Goal: Task Accomplishment & Management: Manage account settings

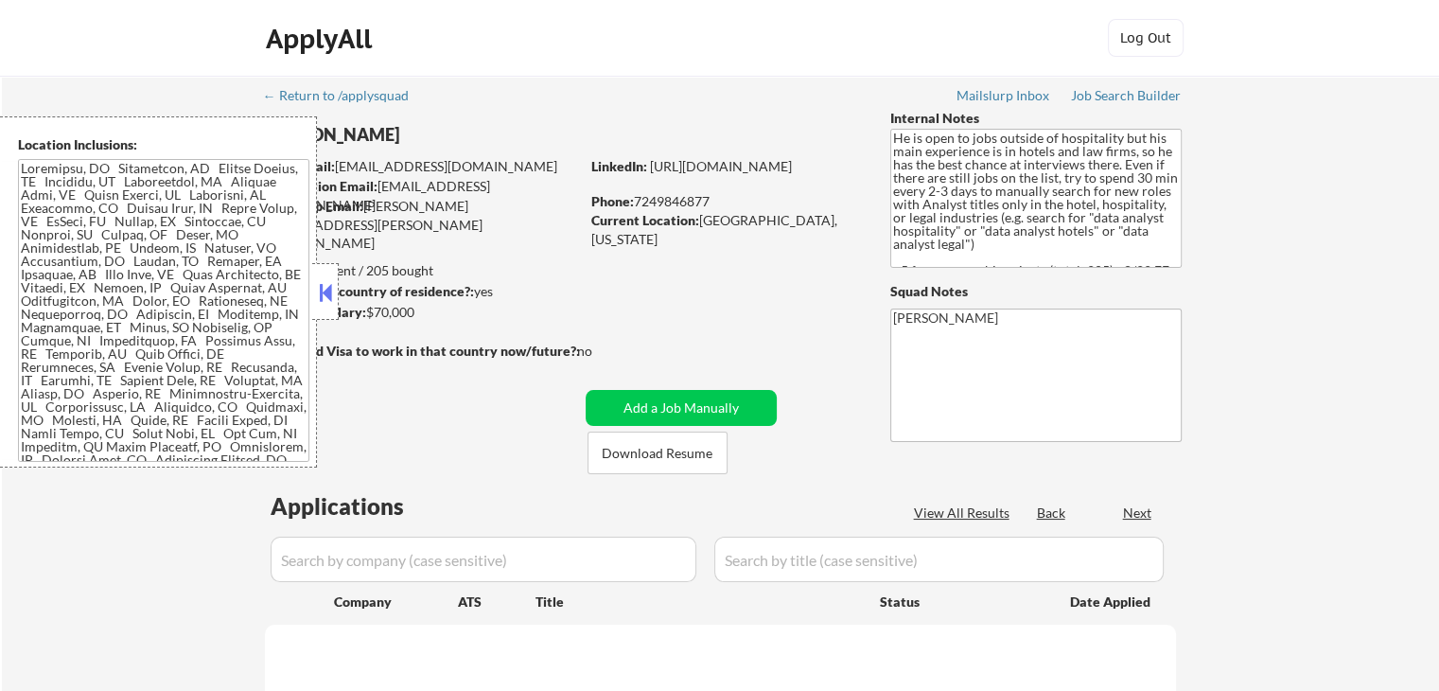
select select ""pending""
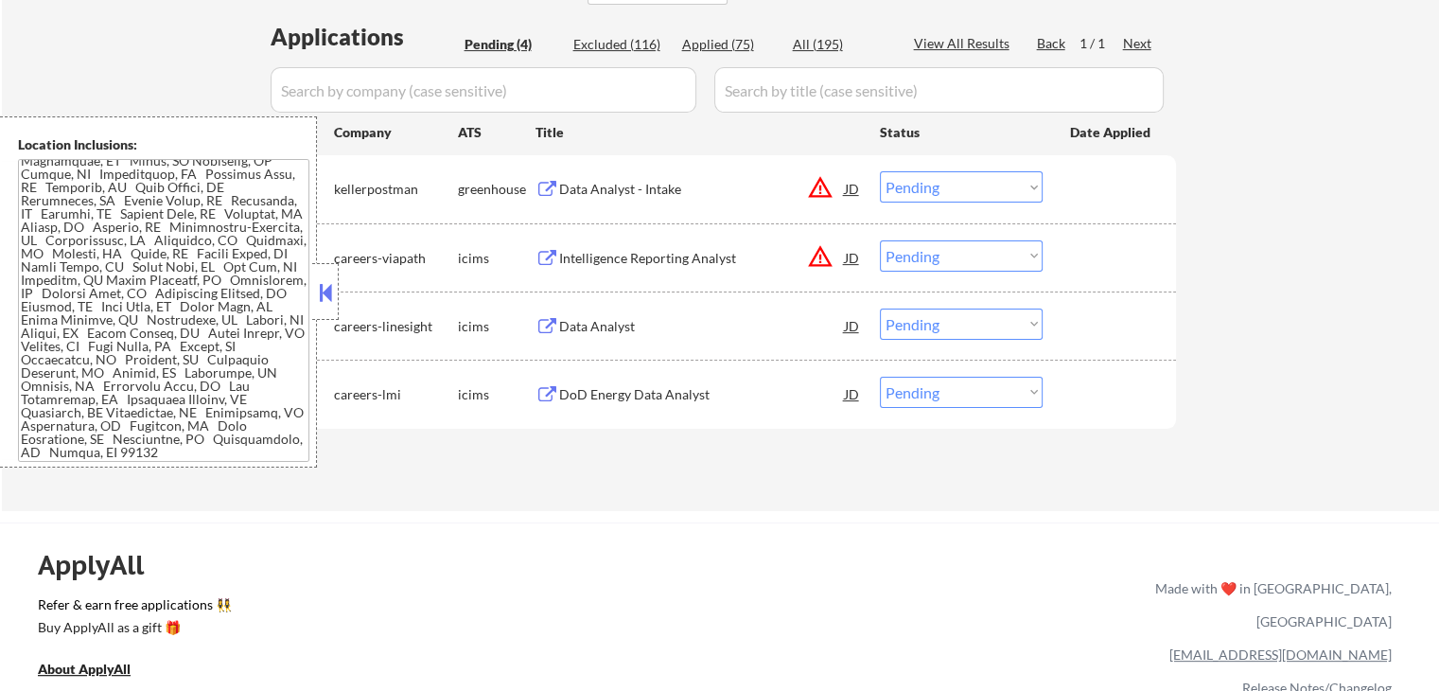
scroll to position [473, 0]
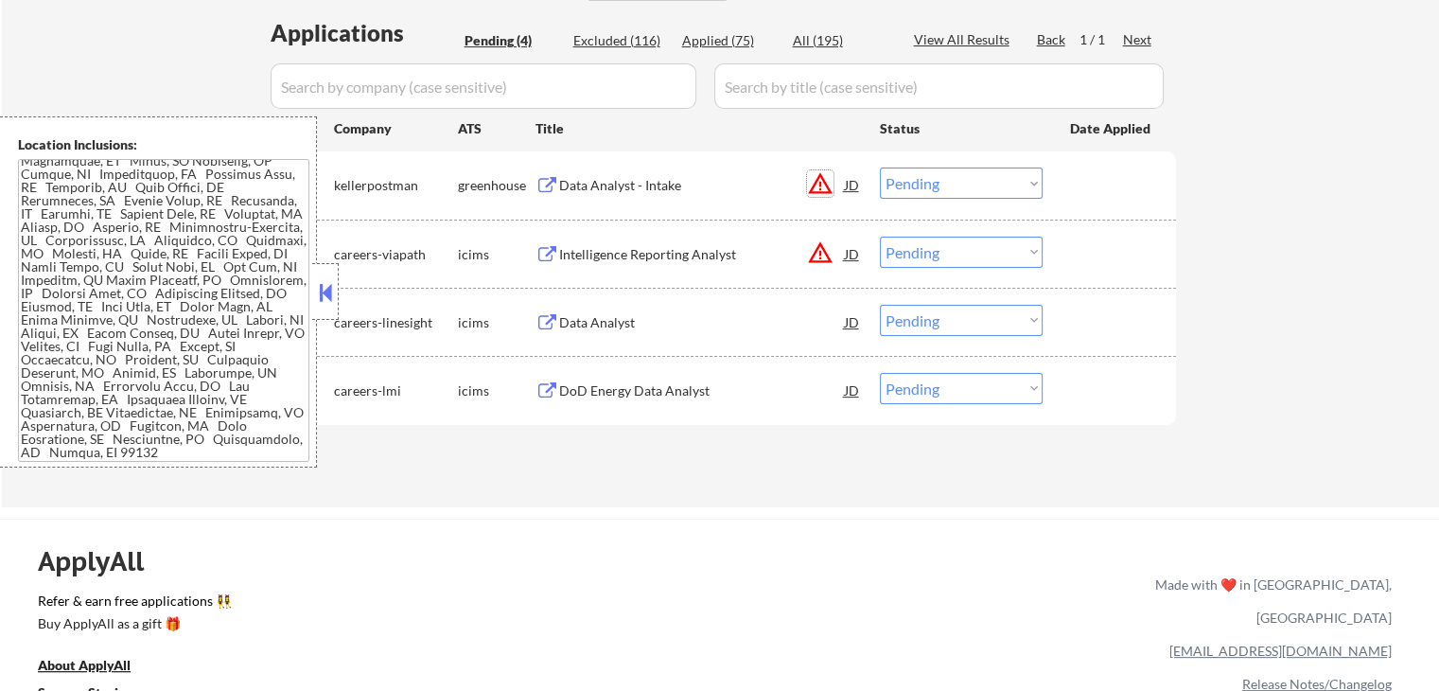
click at [829, 179] on button "warning_amber" at bounding box center [820, 183] width 26 height 26
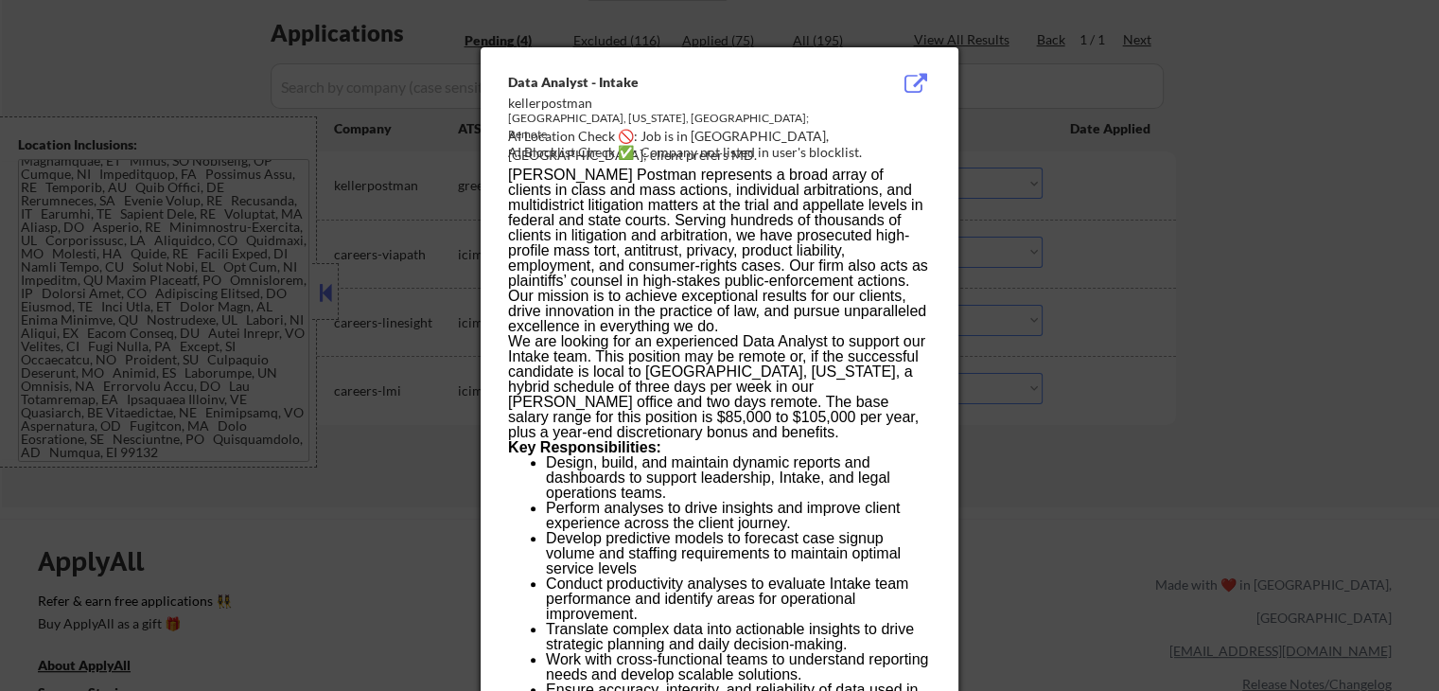
click at [1069, 177] on div at bounding box center [719, 345] width 1439 height 691
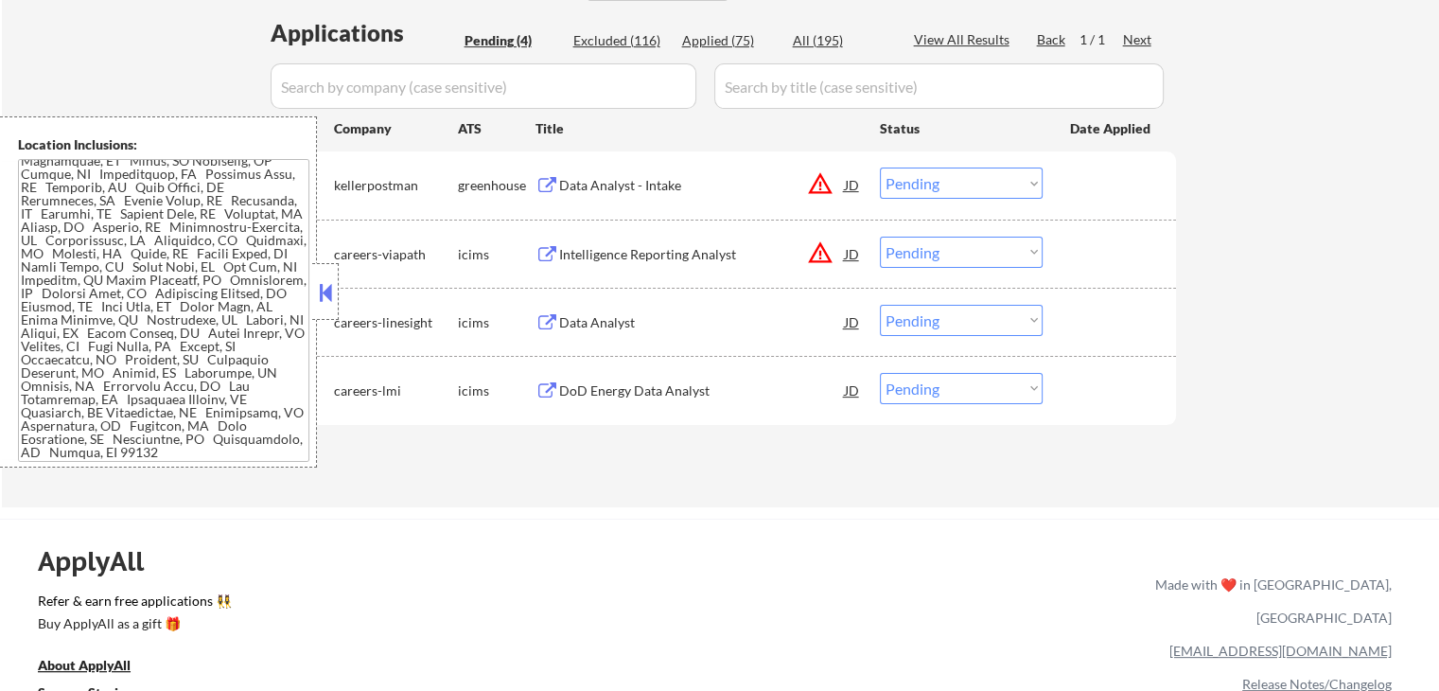
drag, startPoint x: 973, startPoint y: 186, endPoint x: 971, endPoint y: 196, distance: 9.6
click at [972, 186] on select "Choose an option... Pending Applied Excluded (Questions) Excluded (Expired) Exc…" at bounding box center [961, 182] width 163 height 31
select select ""excluded__location_""
click at [880, 167] on select "Choose an option... Pending Applied Excluded (Questions) Excluded (Expired) Exc…" at bounding box center [961, 182] width 163 height 31
click at [931, 246] on select "Choose an option... Pending Applied Excluded (Questions) Excluded (Expired) Exc…" at bounding box center [961, 251] width 163 height 31
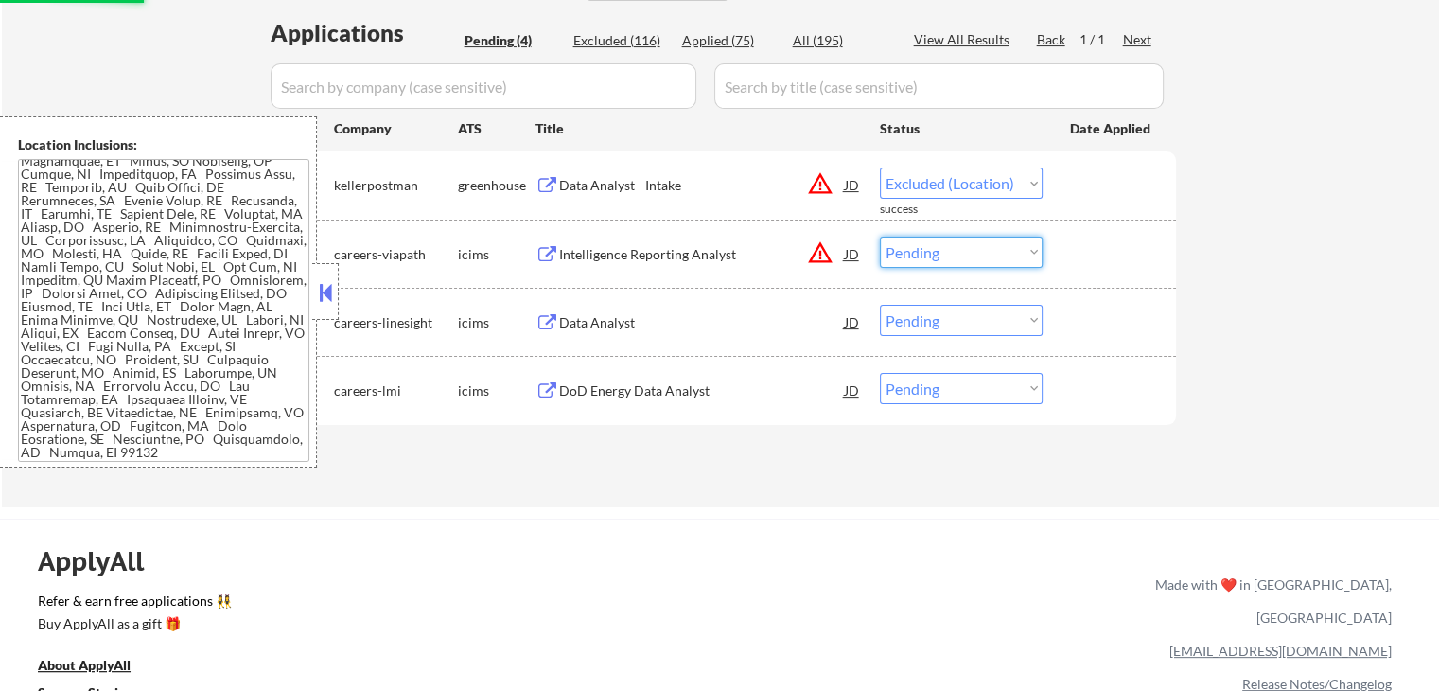
select select ""excluded__location_""
click at [880, 236] on select "Choose an option... Pending Applied Excluded (Questions) Excluded (Expired) Exc…" at bounding box center [961, 251] width 163 height 31
select select ""pending""
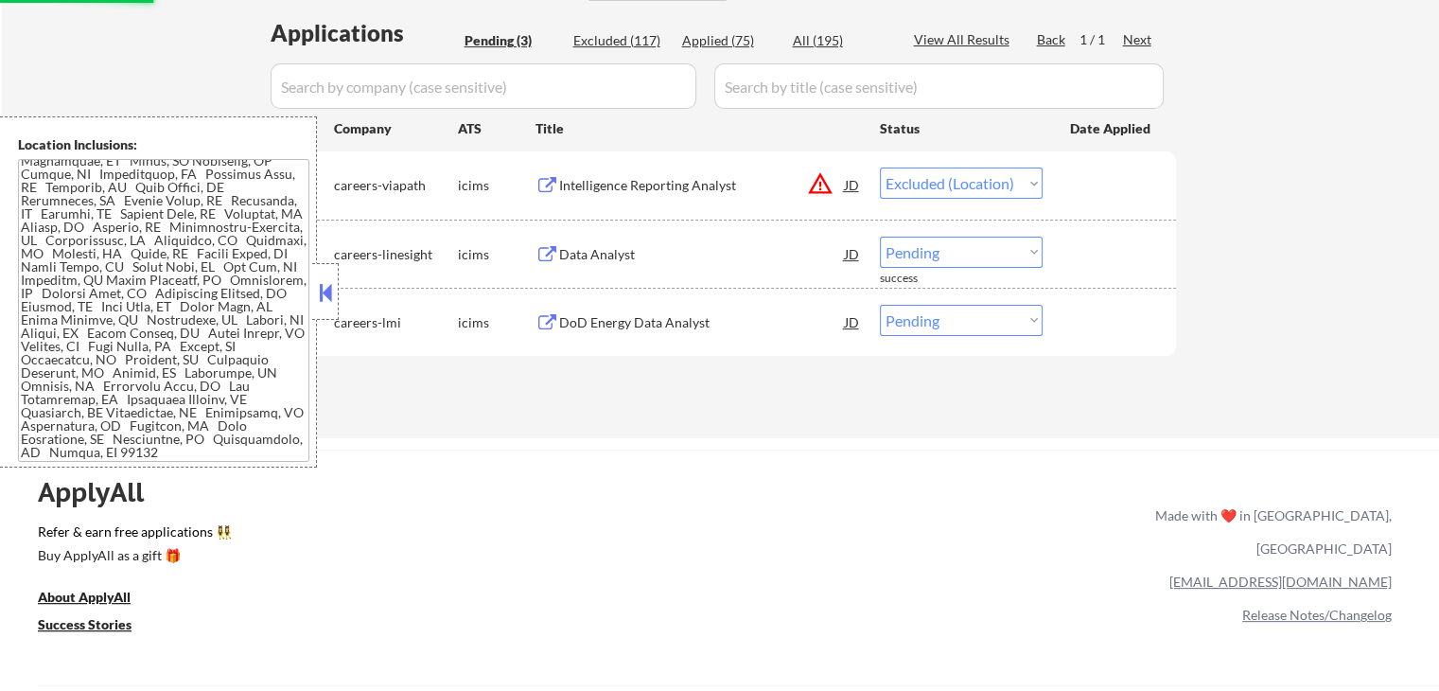
select select ""pending""
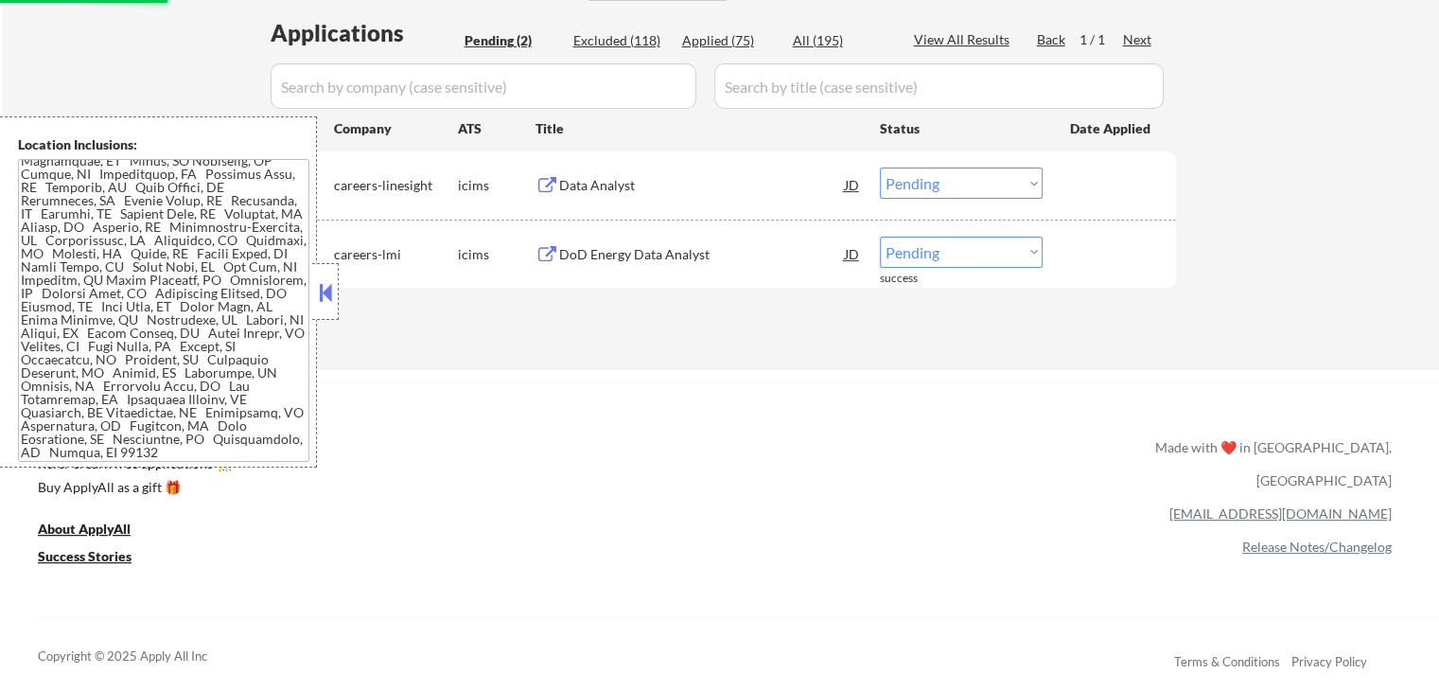
click at [649, 416] on div "ApplyAll Refer & earn free applications 👯‍♀️ Buy ApplyAll as a gift 🎁 About App…" at bounding box center [719, 544] width 1439 height 300
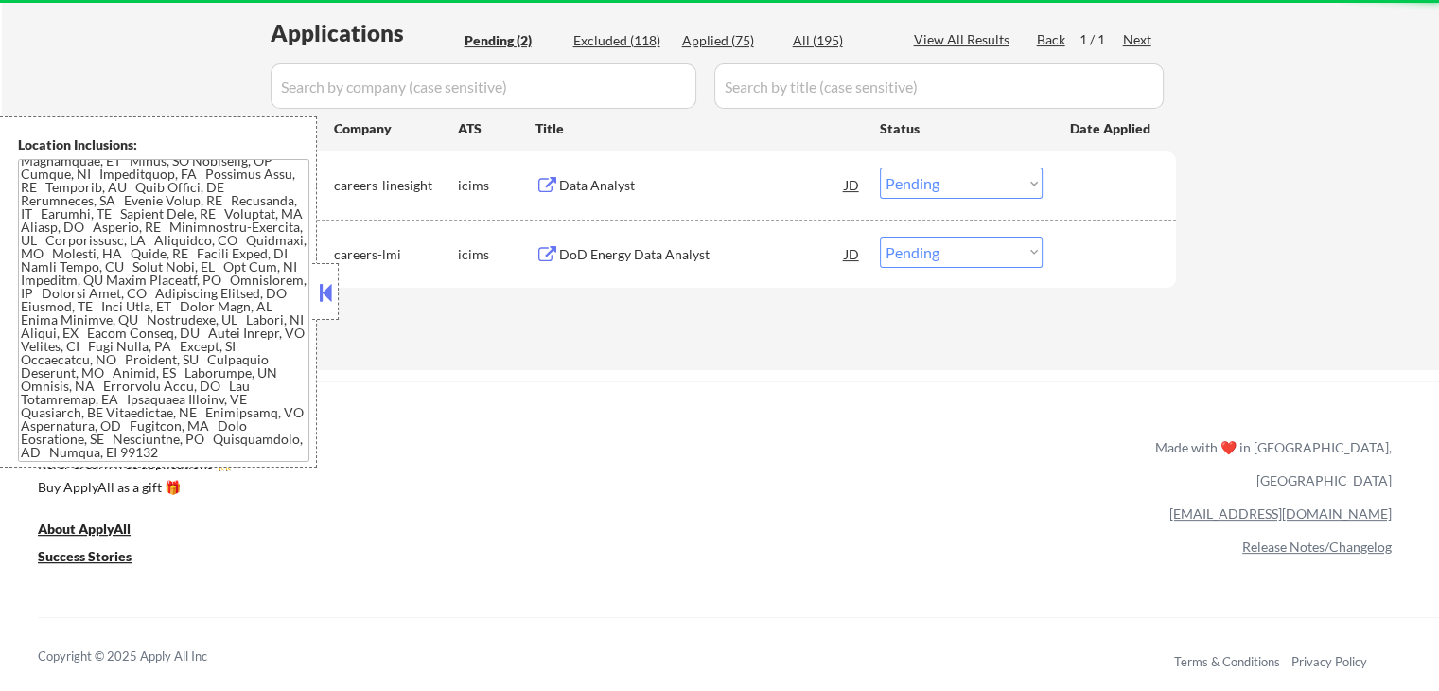
click at [550, 194] on button at bounding box center [547, 186] width 24 height 18
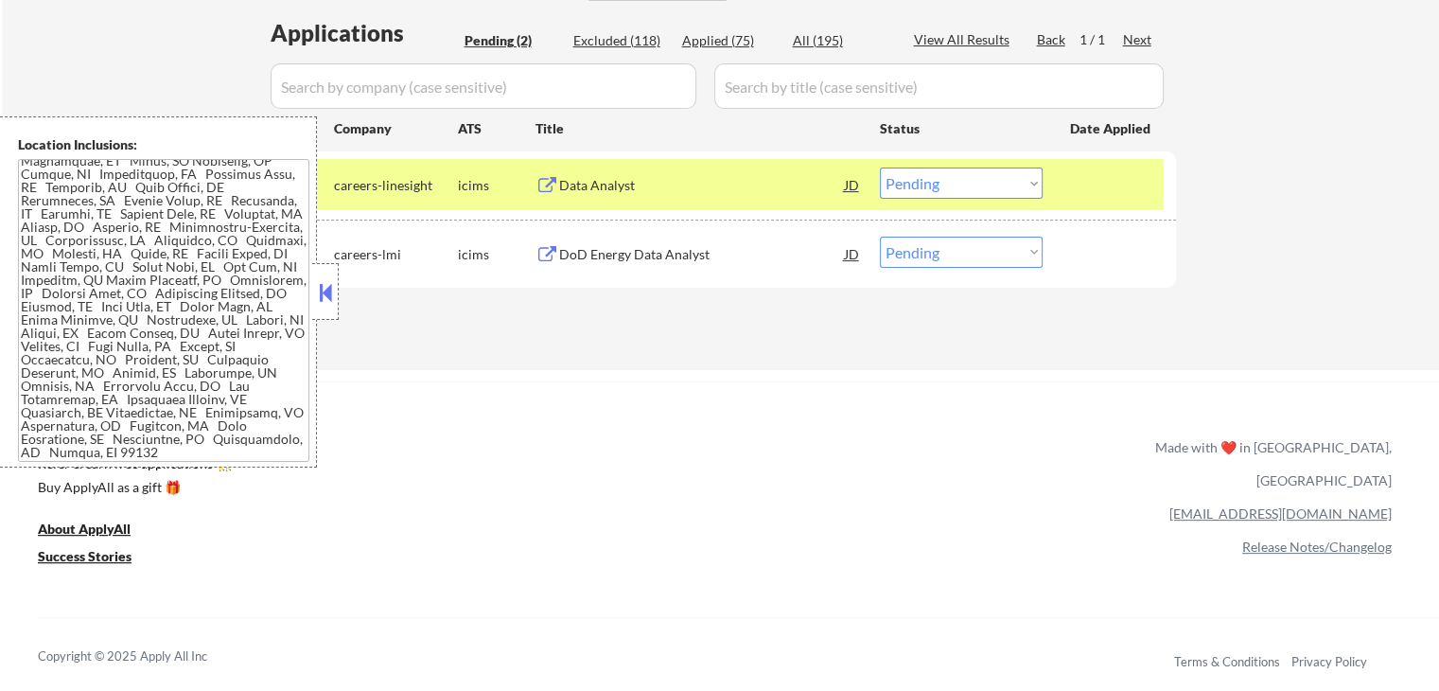
click at [545, 253] on button at bounding box center [547, 255] width 24 height 18
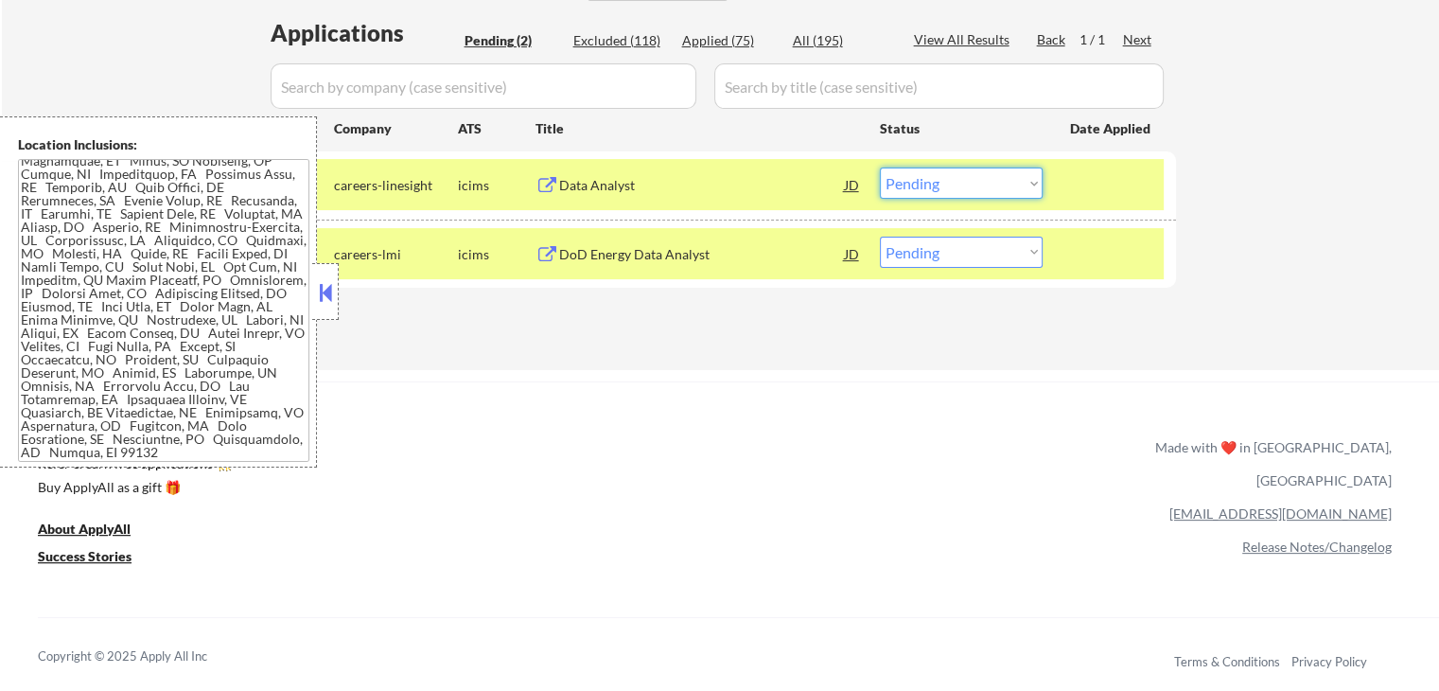
click at [974, 175] on select "Choose an option... Pending Applied Excluded (Questions) Excluded (Expired) Exc…" at bounding box center [961, 182] width 163 height 31
click at [880, 167] on select "Choose an option... Pending Applied Excluded (Questions) Excluded (Expired) Exc…" at bounding box center [961, 182] width 163 height 31
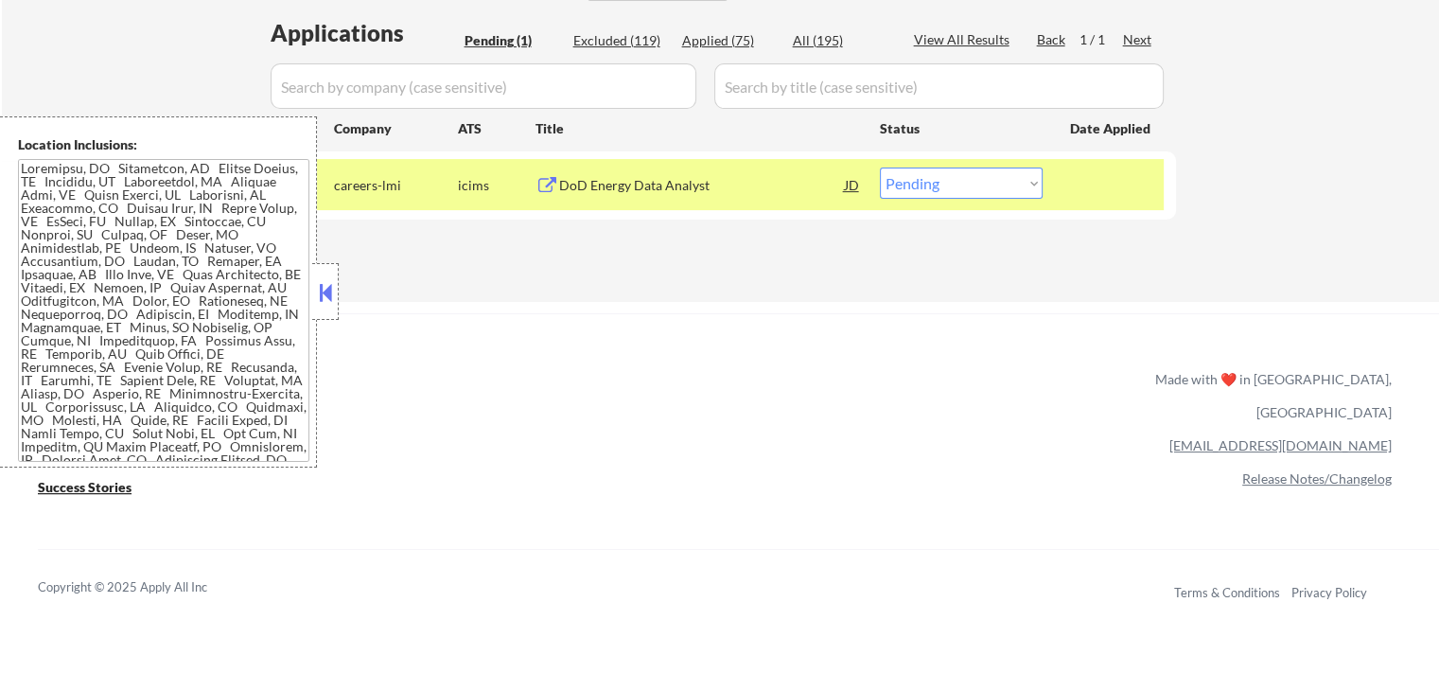
scroll to position [193, 0]
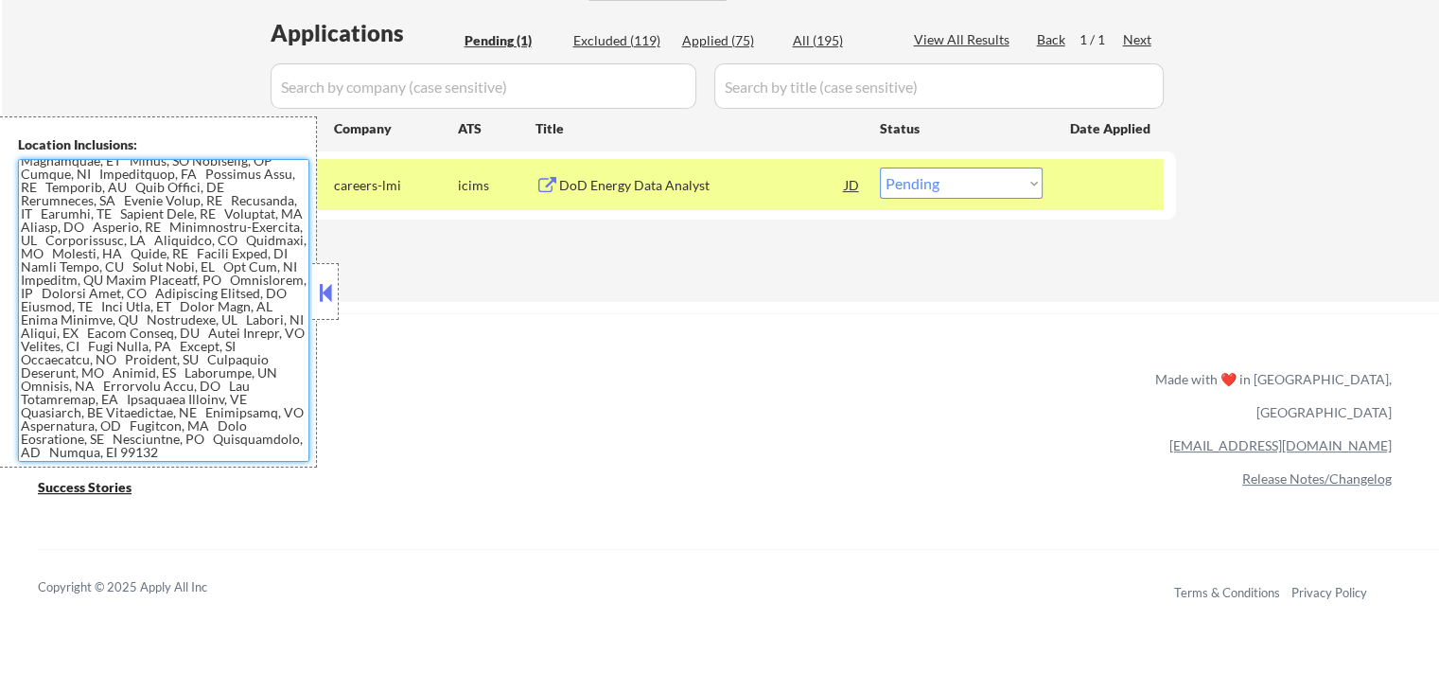
click at [921, 189] on select "Choose an option... Pending Applied Excluded (Questions) Excluded (Expired) Exc…" at bounding box center [961, 182] width 163 height 31
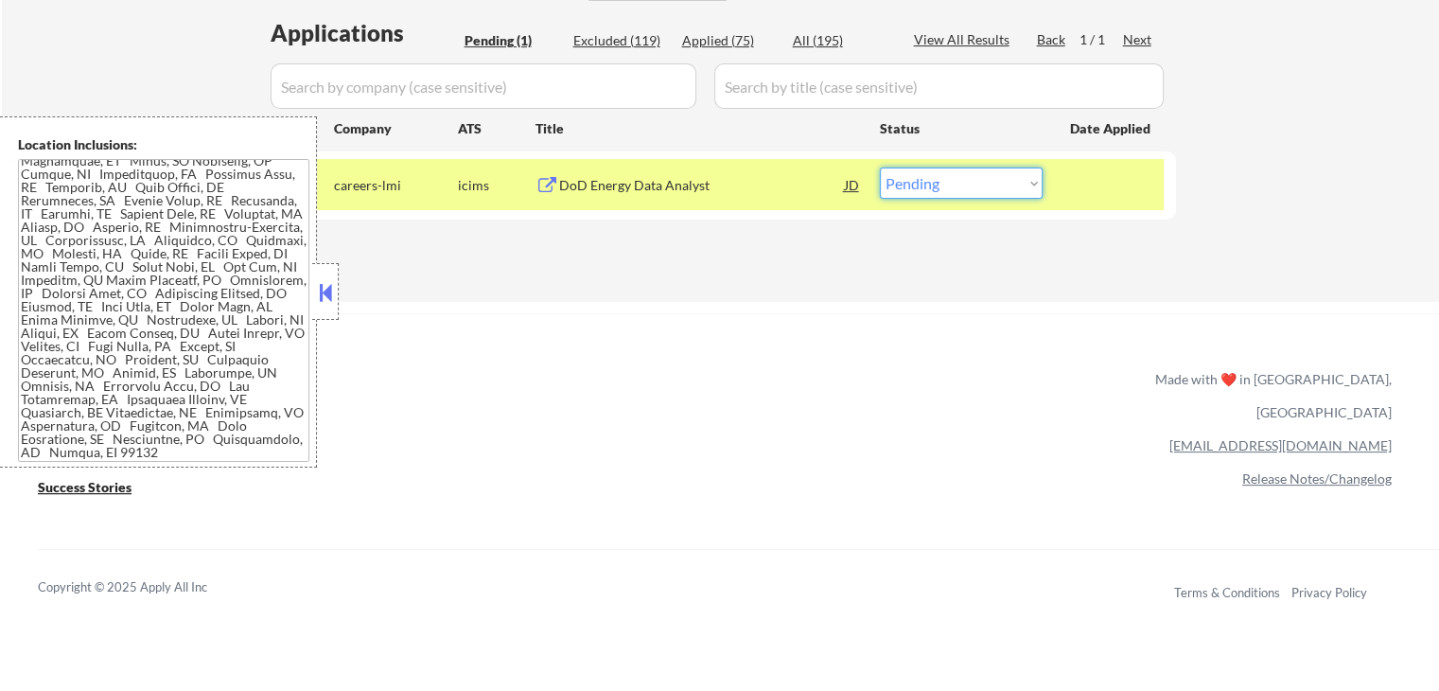
select select ""applied""
click at [880, 167] on select "Choose an option... Pending Applied Excluded (Questions) Excluded (Expired) Exc…" at bounding box center [961, 182] width 163 height 31
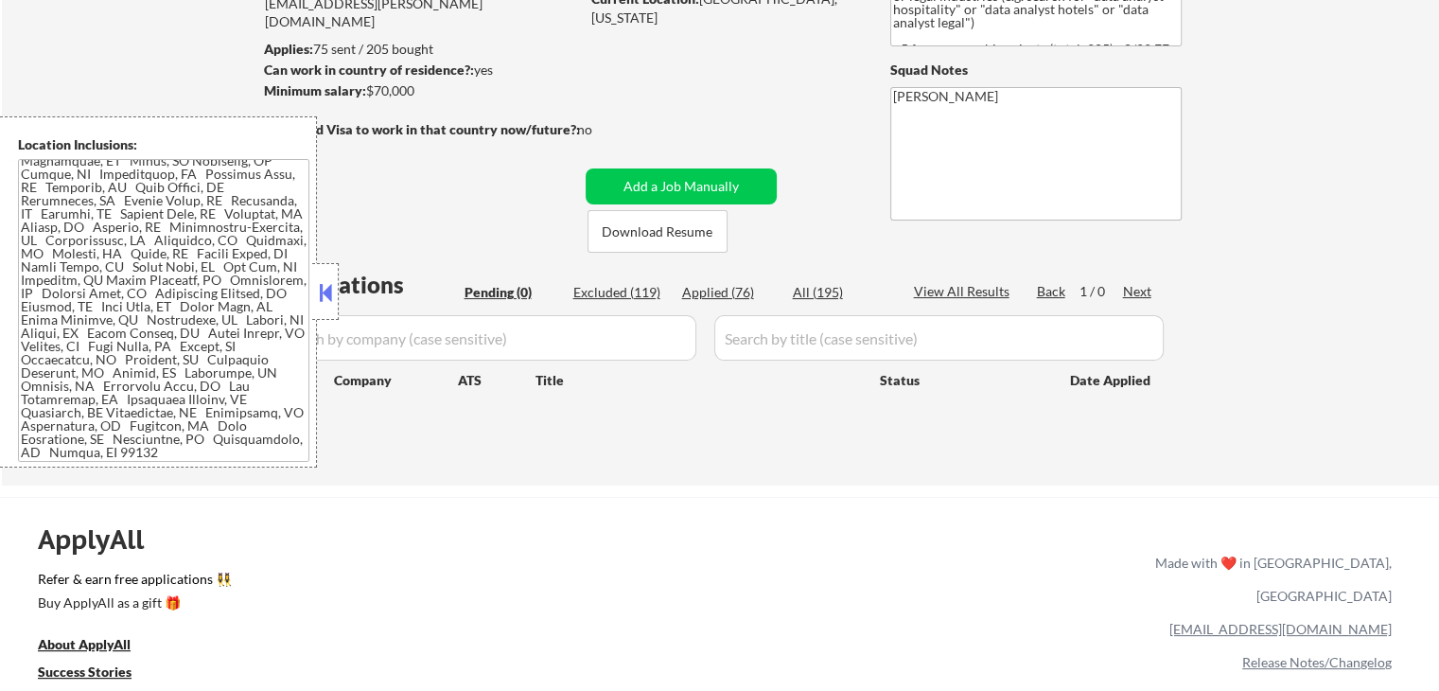
scroll to position [189, 0]
